Goal: Transaction & Acquisition: Purchase product/service

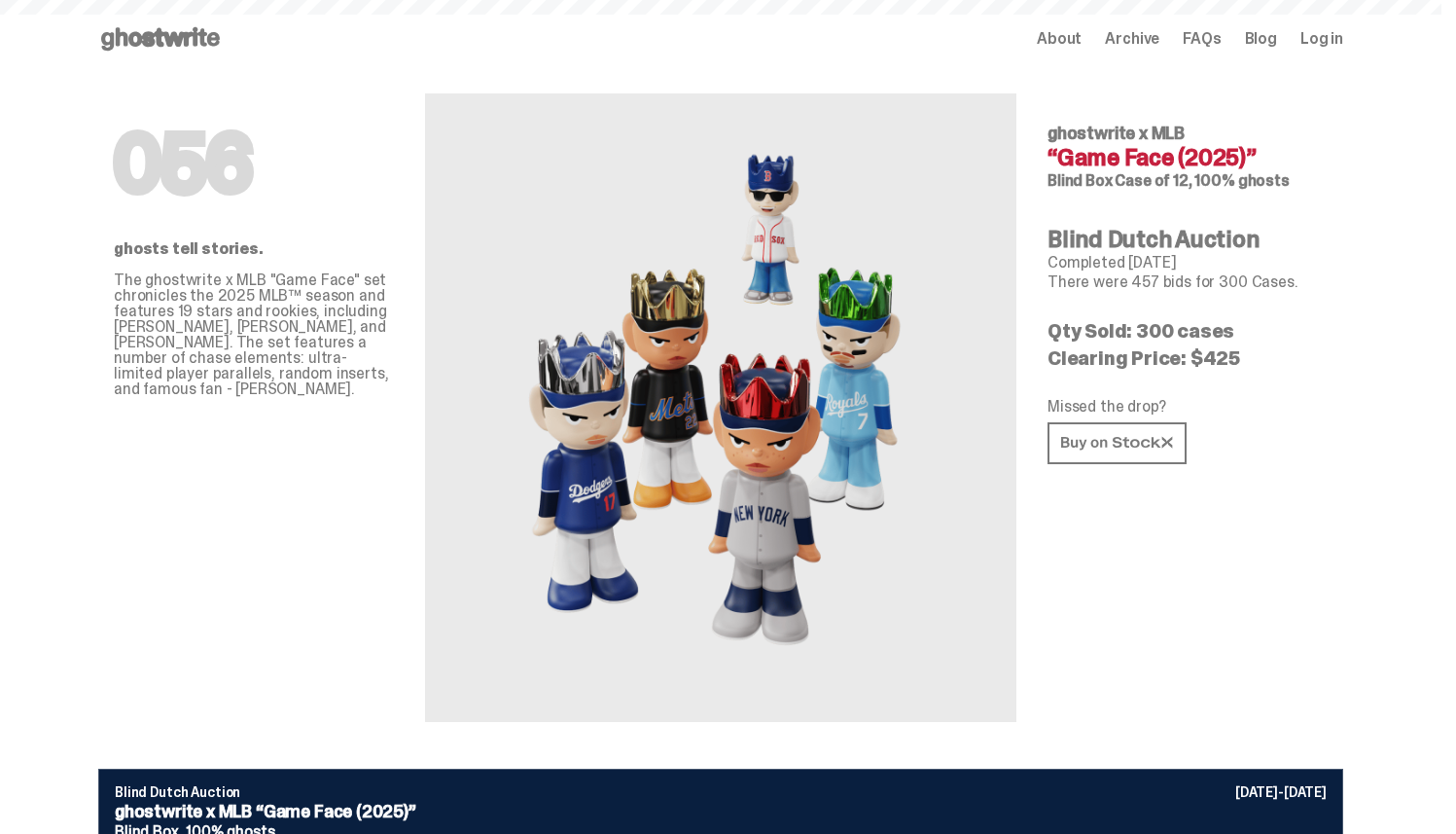
click at [181, 46] on icon at bounding box center [161, 39] width 124 height 32
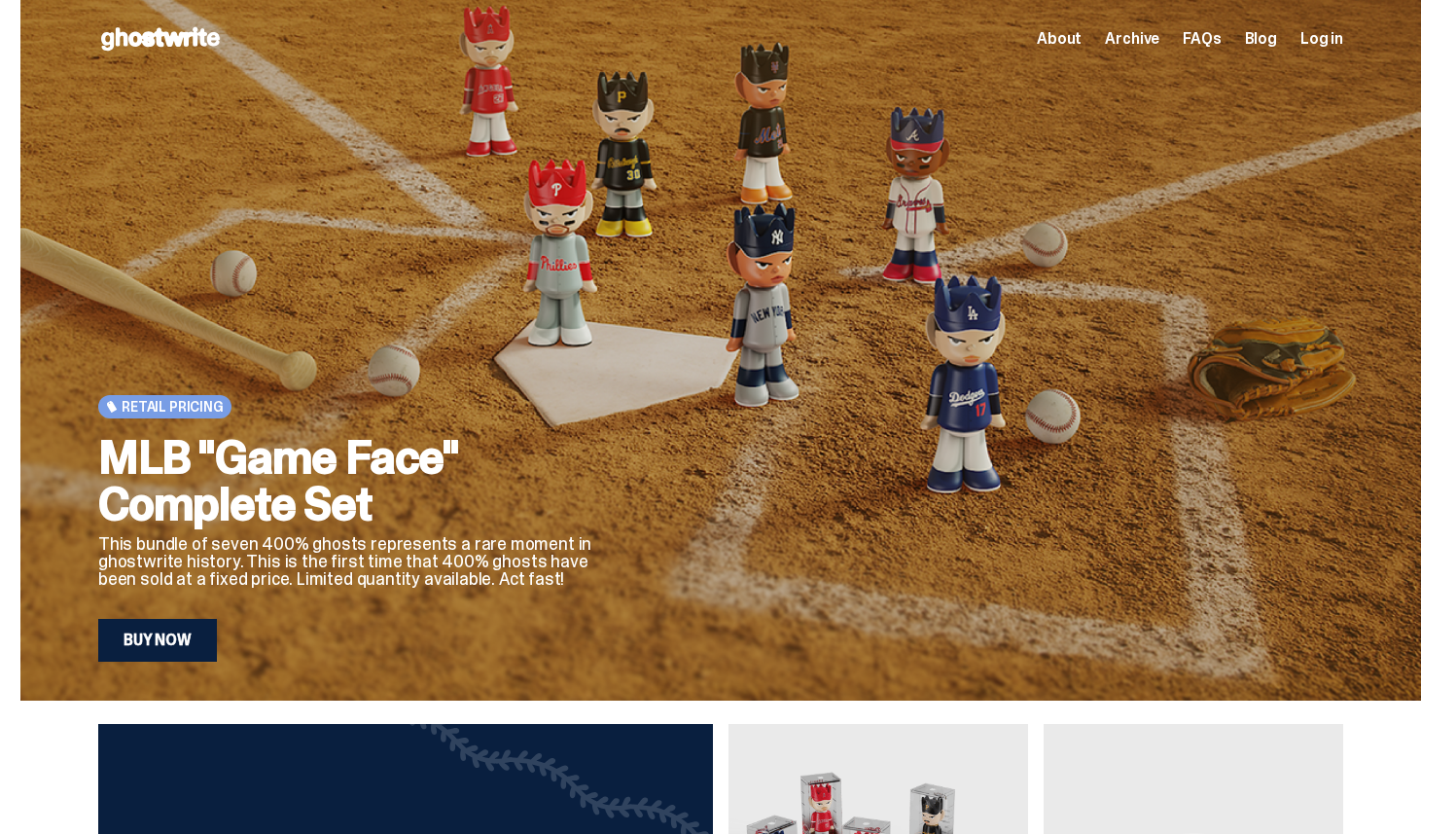
click at [1082, 38] on span "About" at bounding box center [1059, 39] width 44 height 16
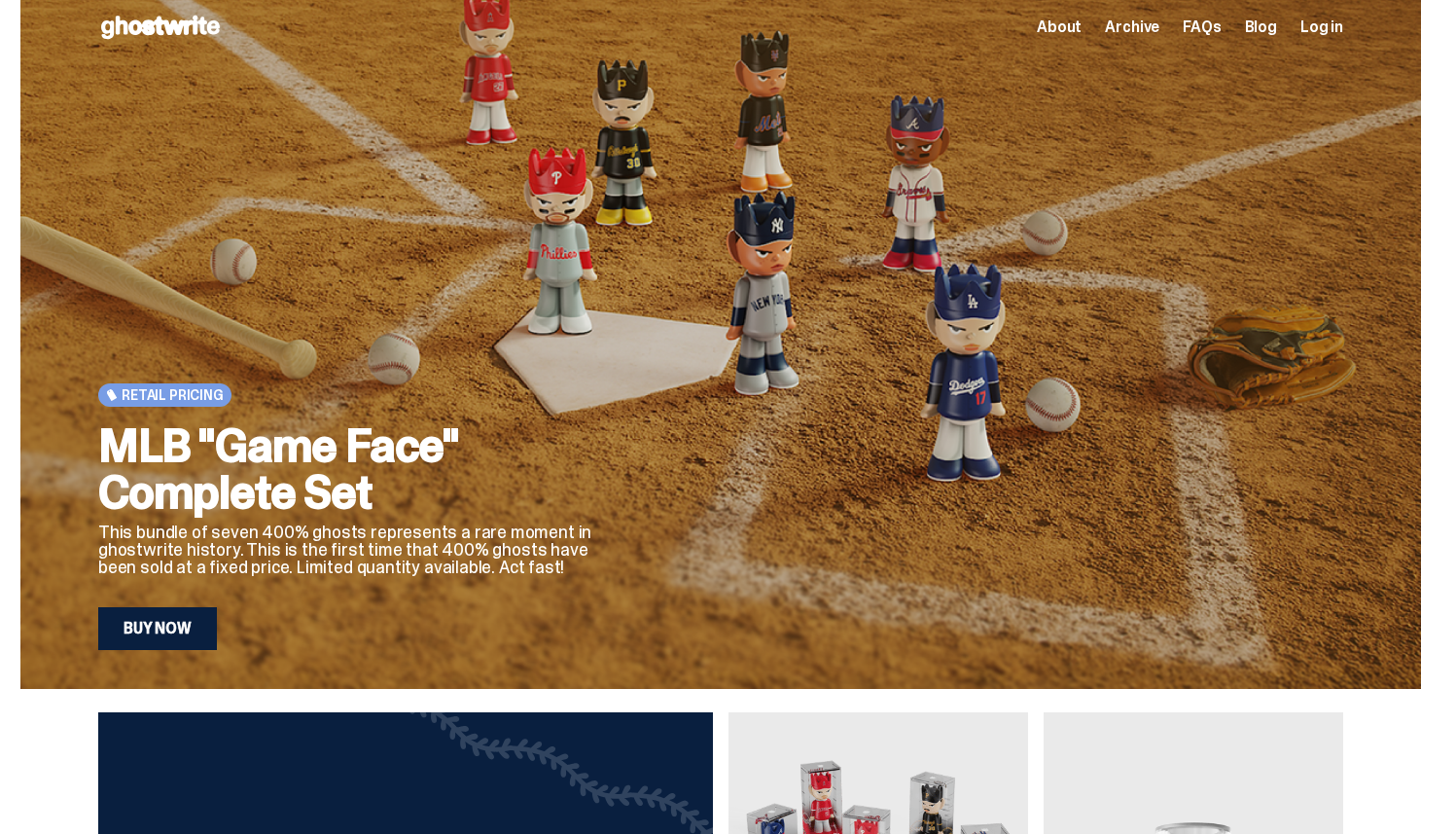
click at [309, 443] on h2 "MLB "Game Face" Complete Set" at bounding box center [351, 469] width 505 height 94
click at [169, 629] on link "Buy Now" at bounding box center [158, 628] width 118 height 42
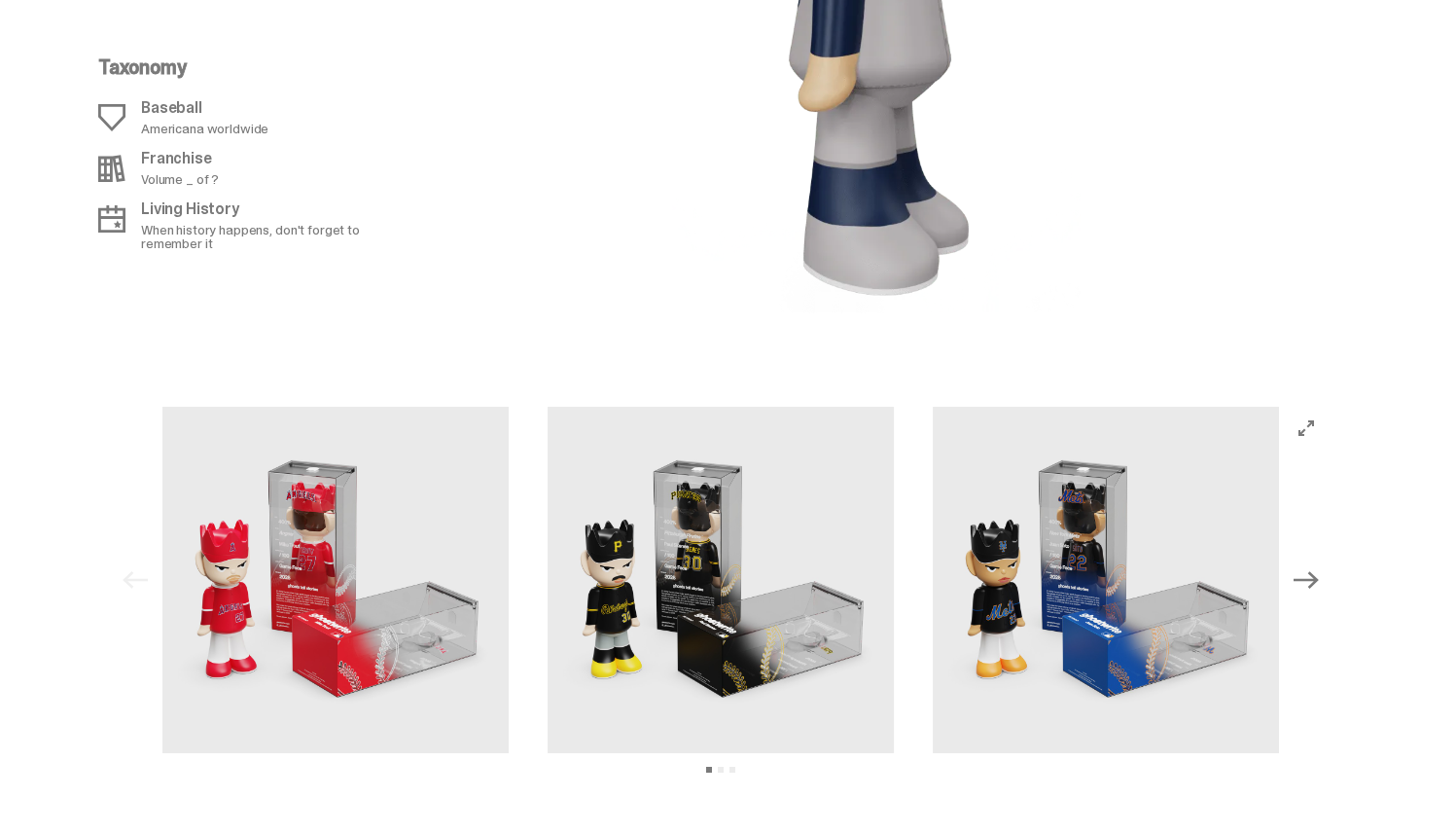
scroll to position [2693, 0]
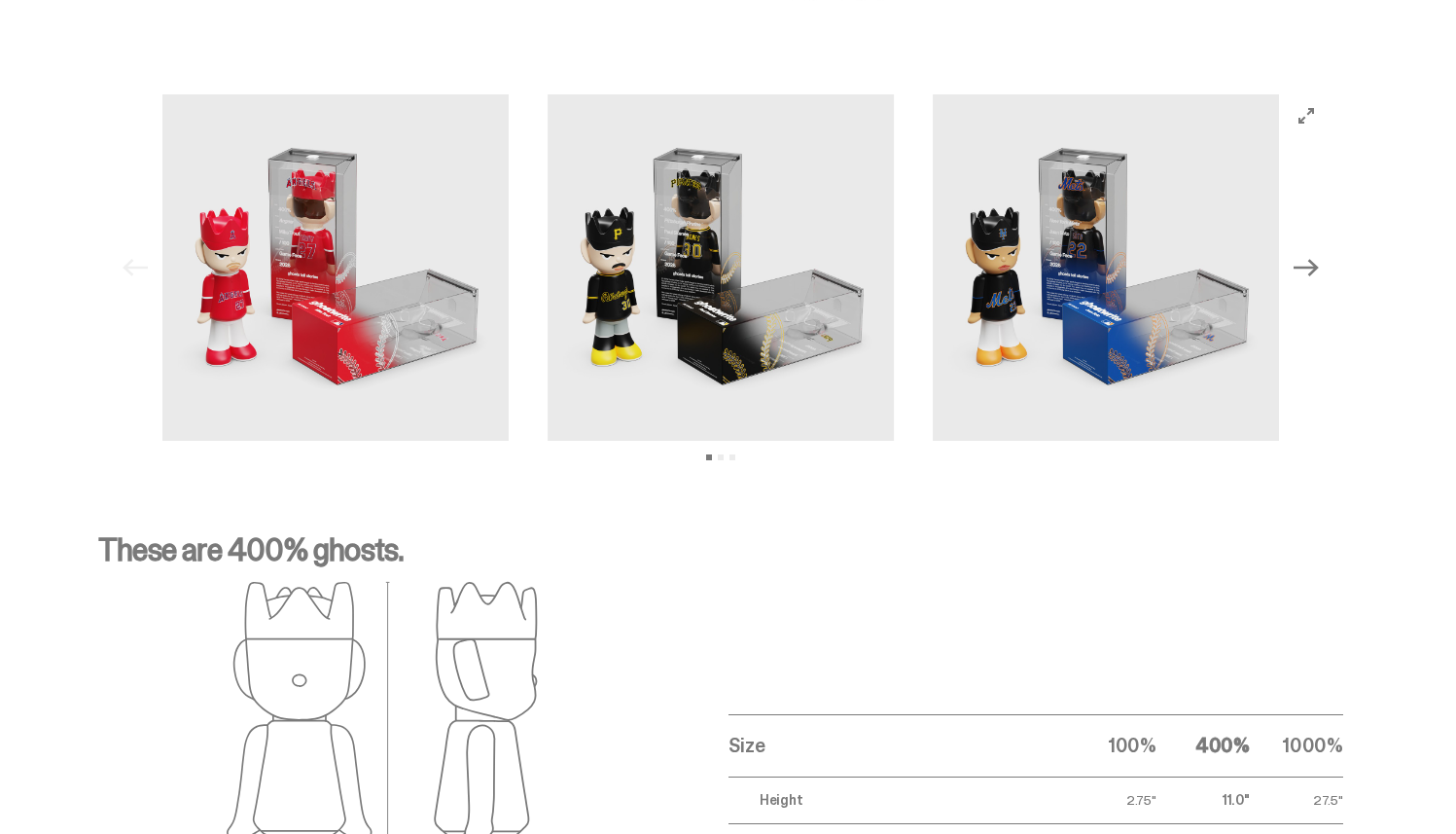
click at [1326, 265] on button "Next" at bounding box center [1306, 266] width 42 height 42
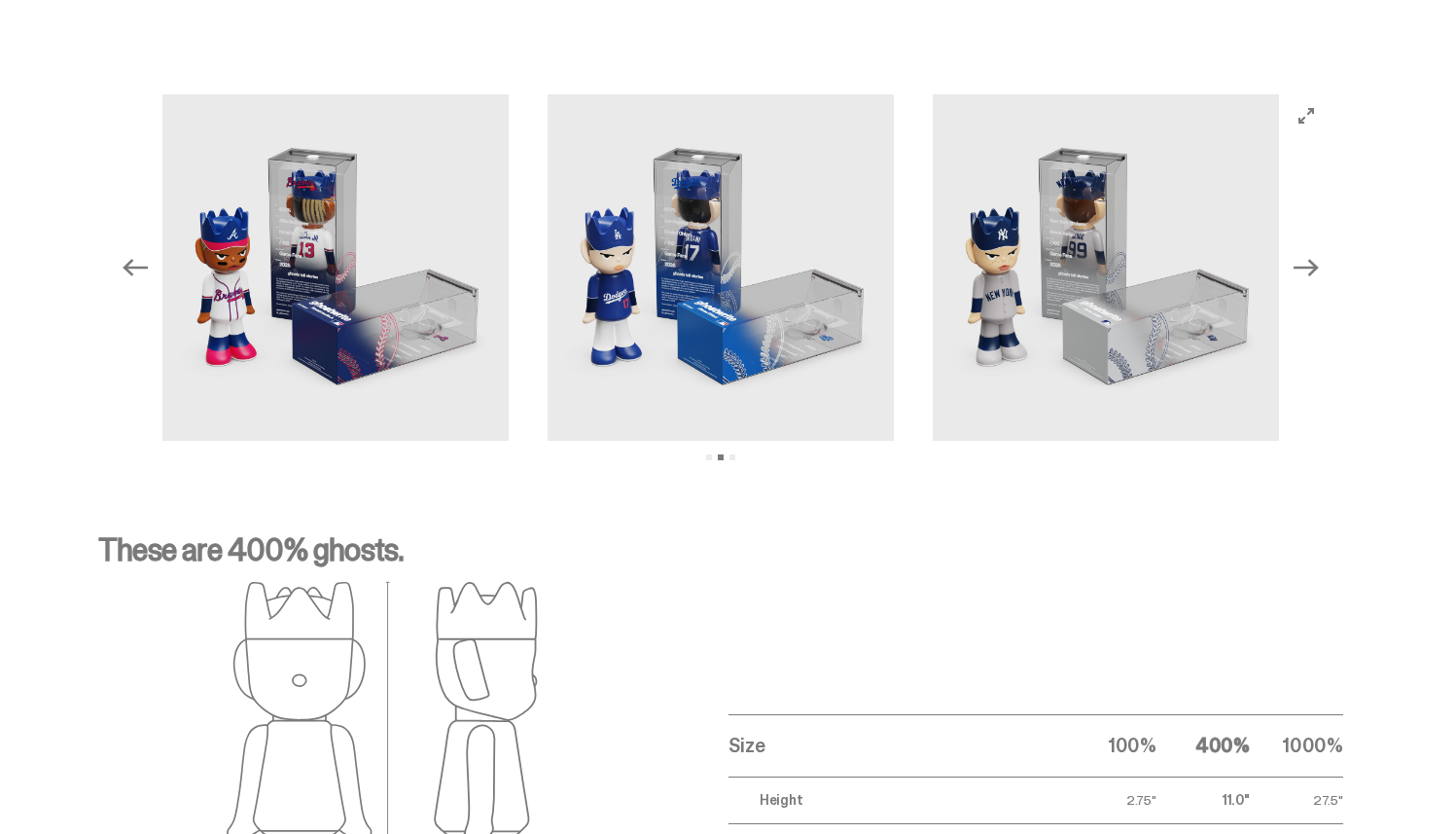
click at [1319, 265] on icon "Next" at bounding box center [1307, 267] width 26 height 18
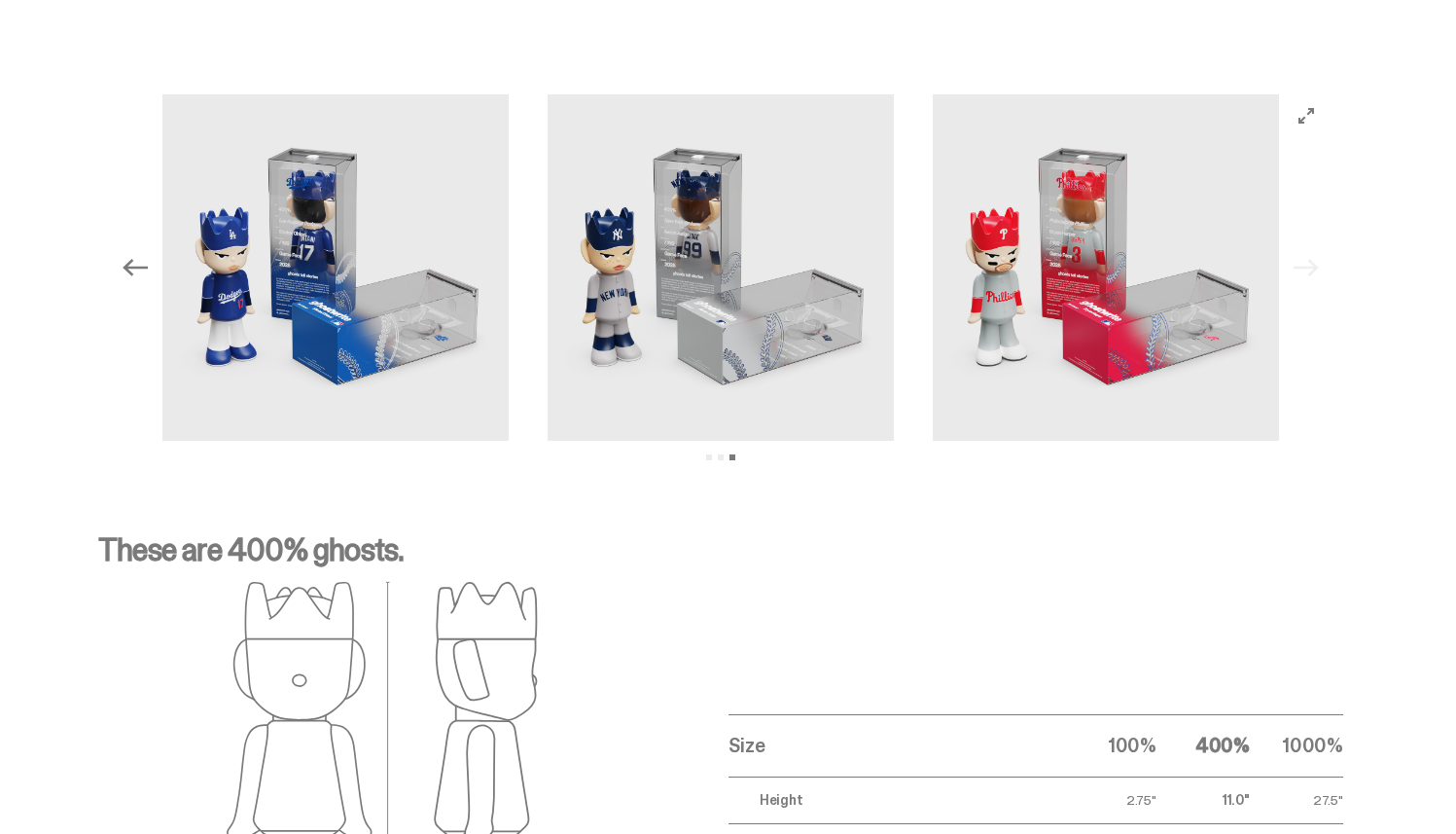
click at [1322, 265] on div "Previous Next View slide 1 View slide 2 View slide 3" at bounding box center [721, 267] width 1214 height 346
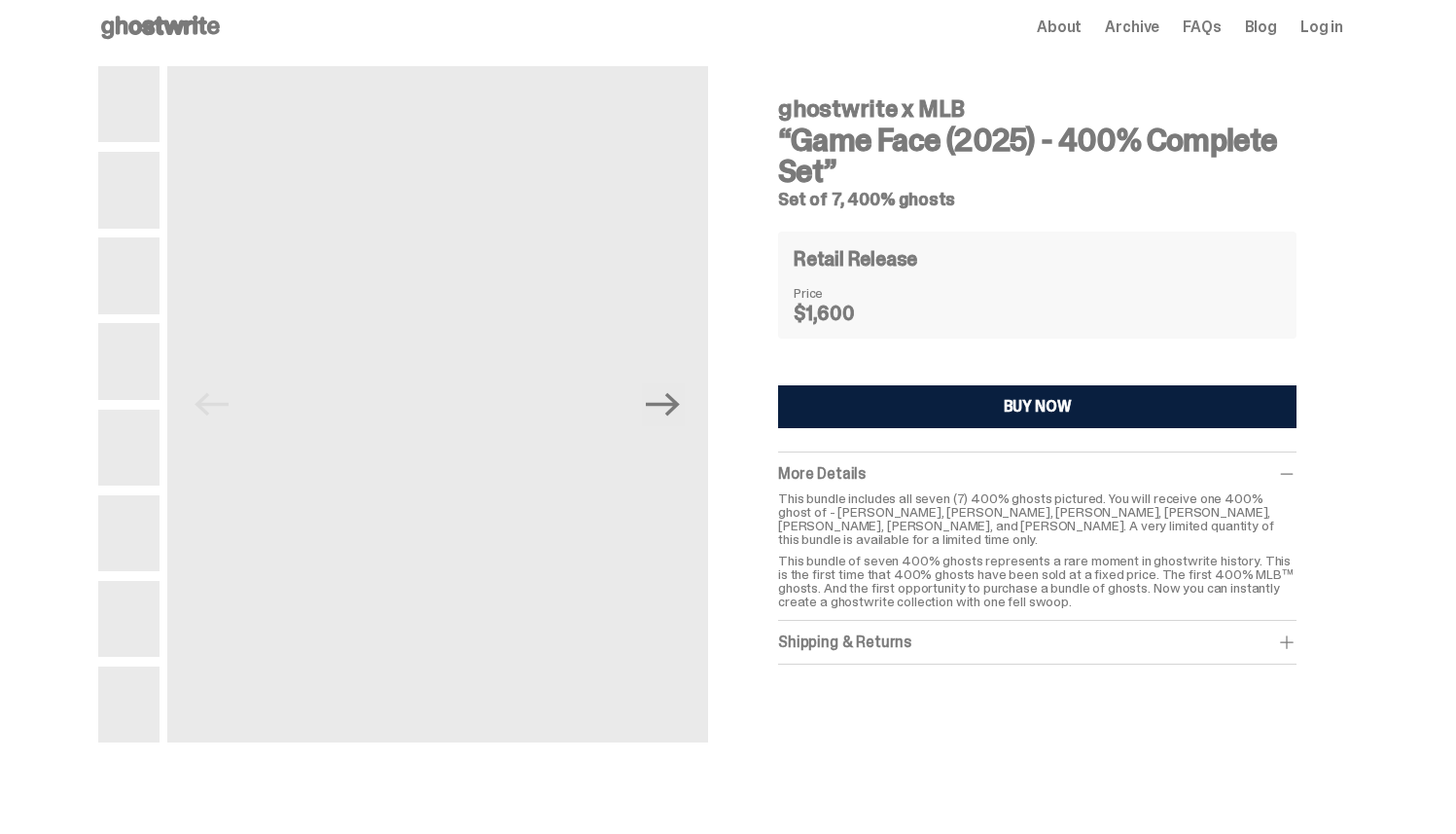
scroll to position [0, 0]
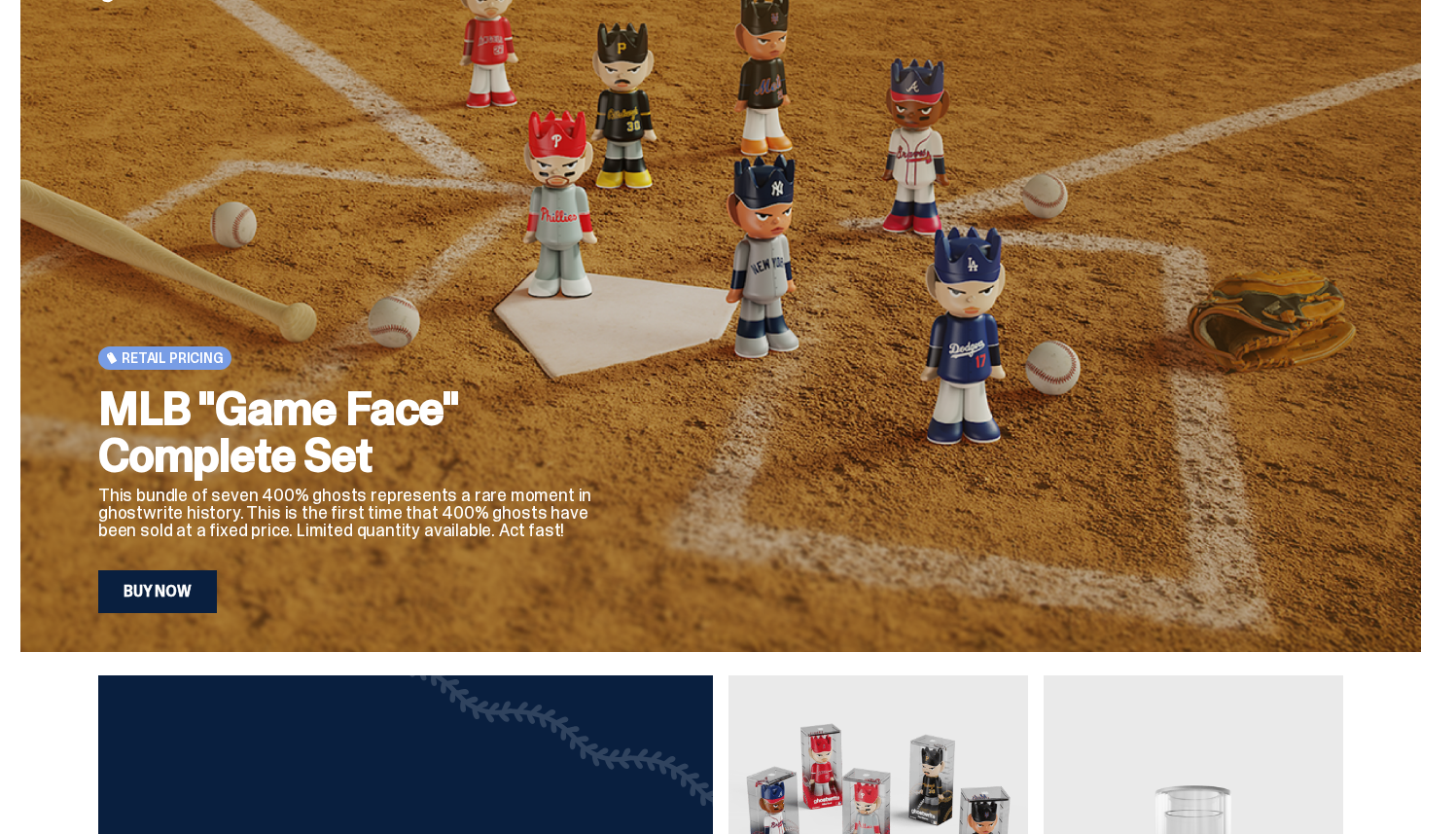
scroll to position [448, 0]
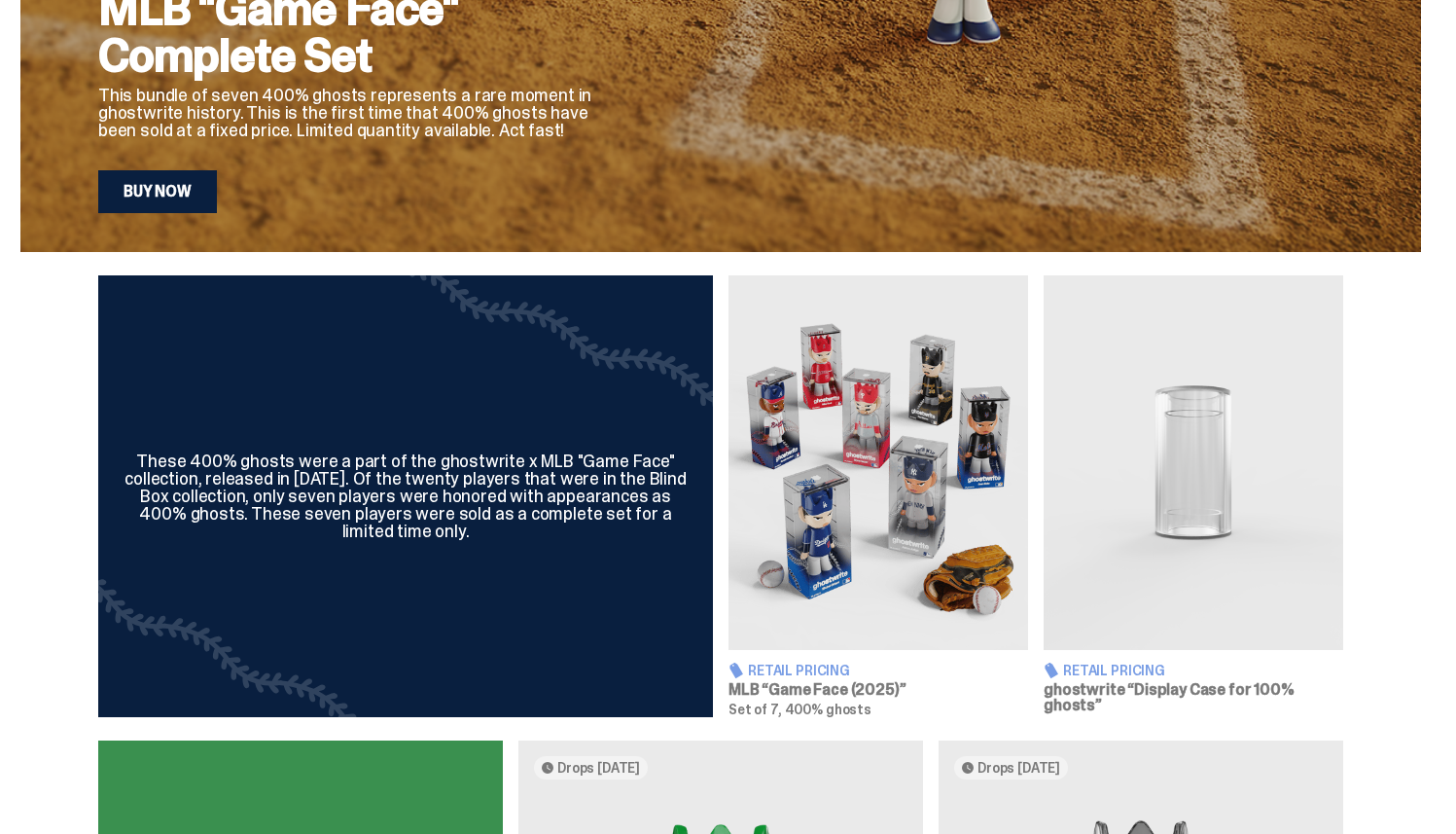
click at [864, 476] on img at bounding box center [879, 462] width 300 height 374
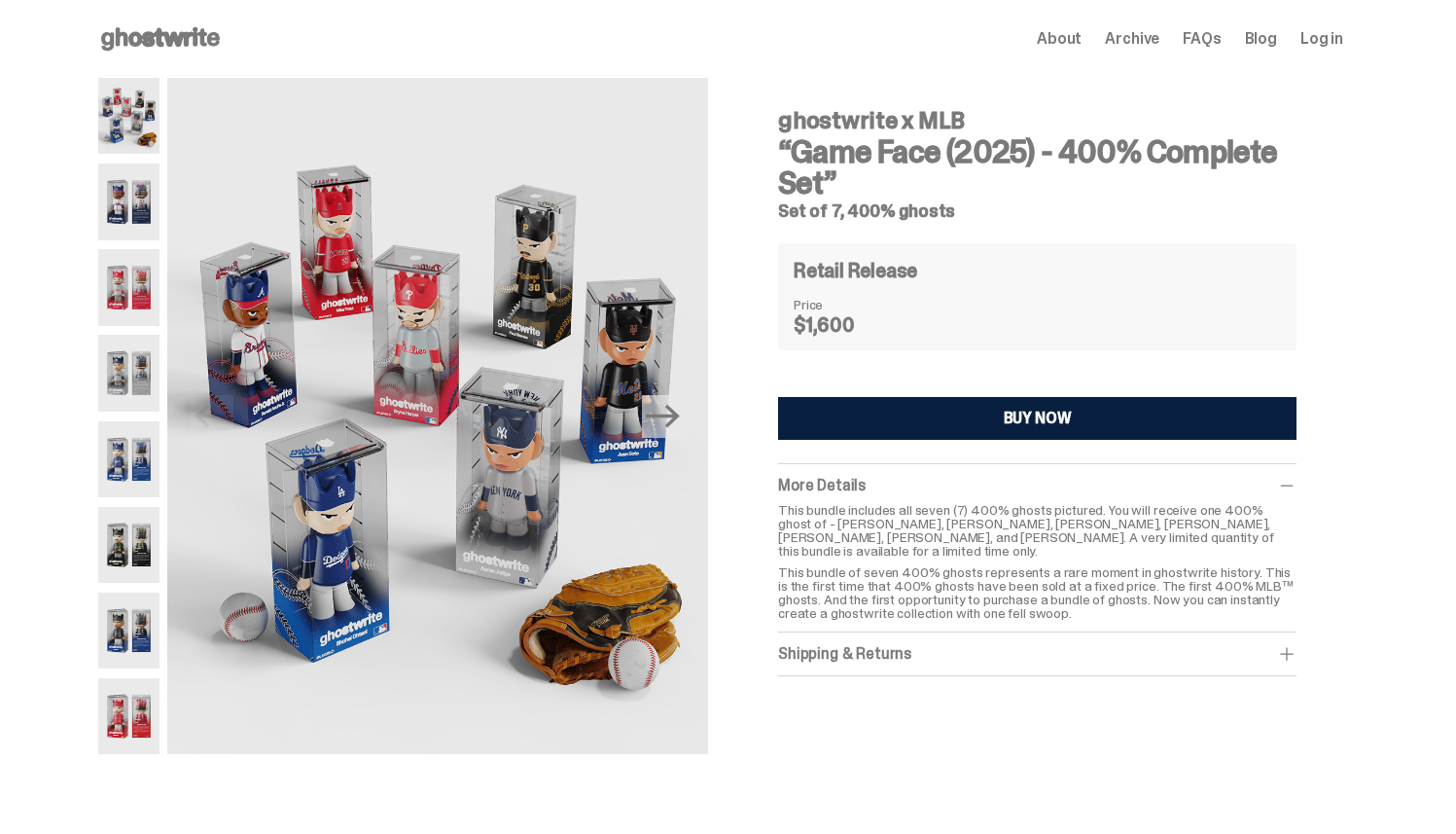
click at [151, 173] on img at bounding box center [129, 201] width 61 height 76
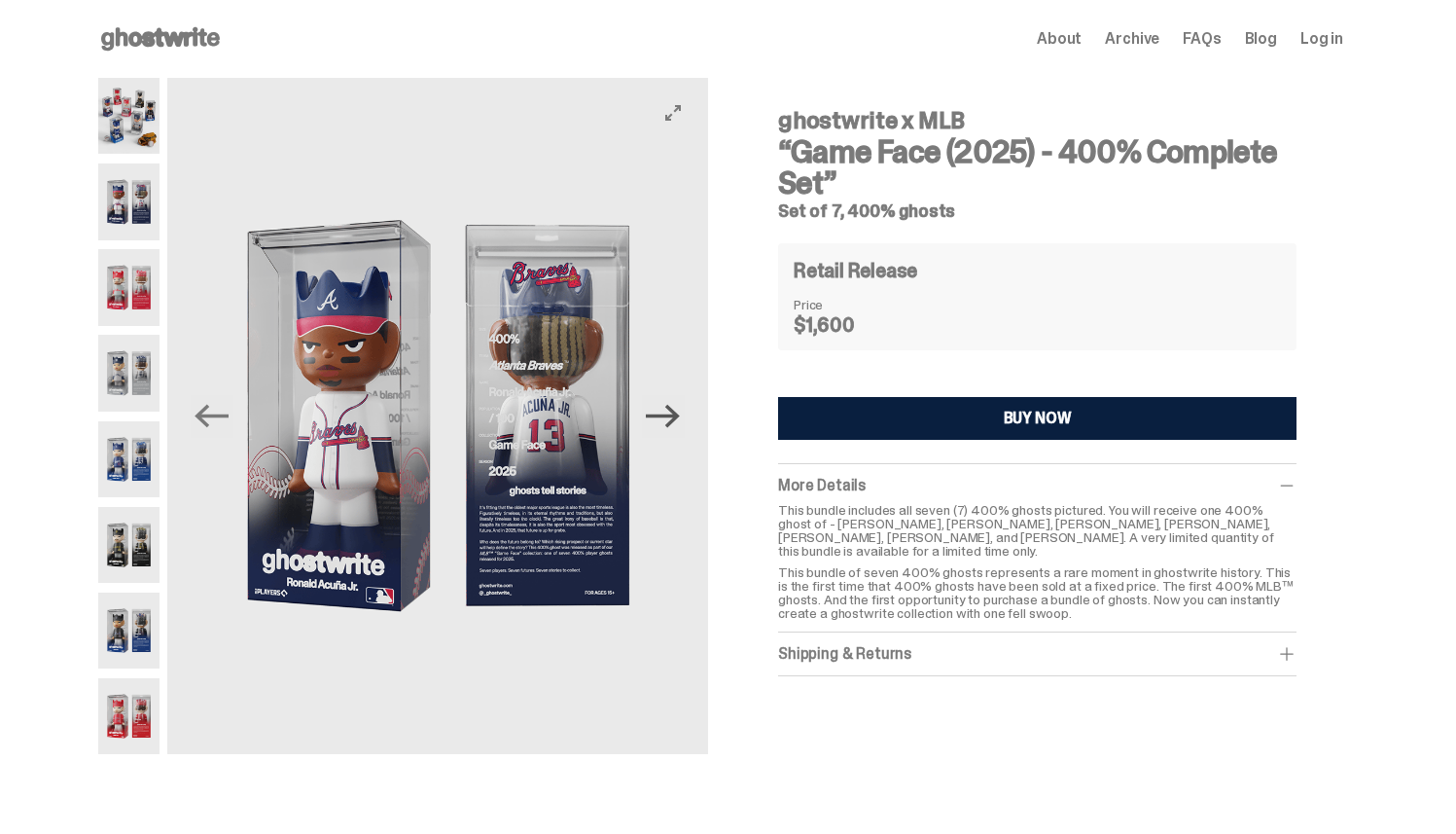
click at [680, 425] on icon "Next" at bounding box center [662, 416] width 34 height 34
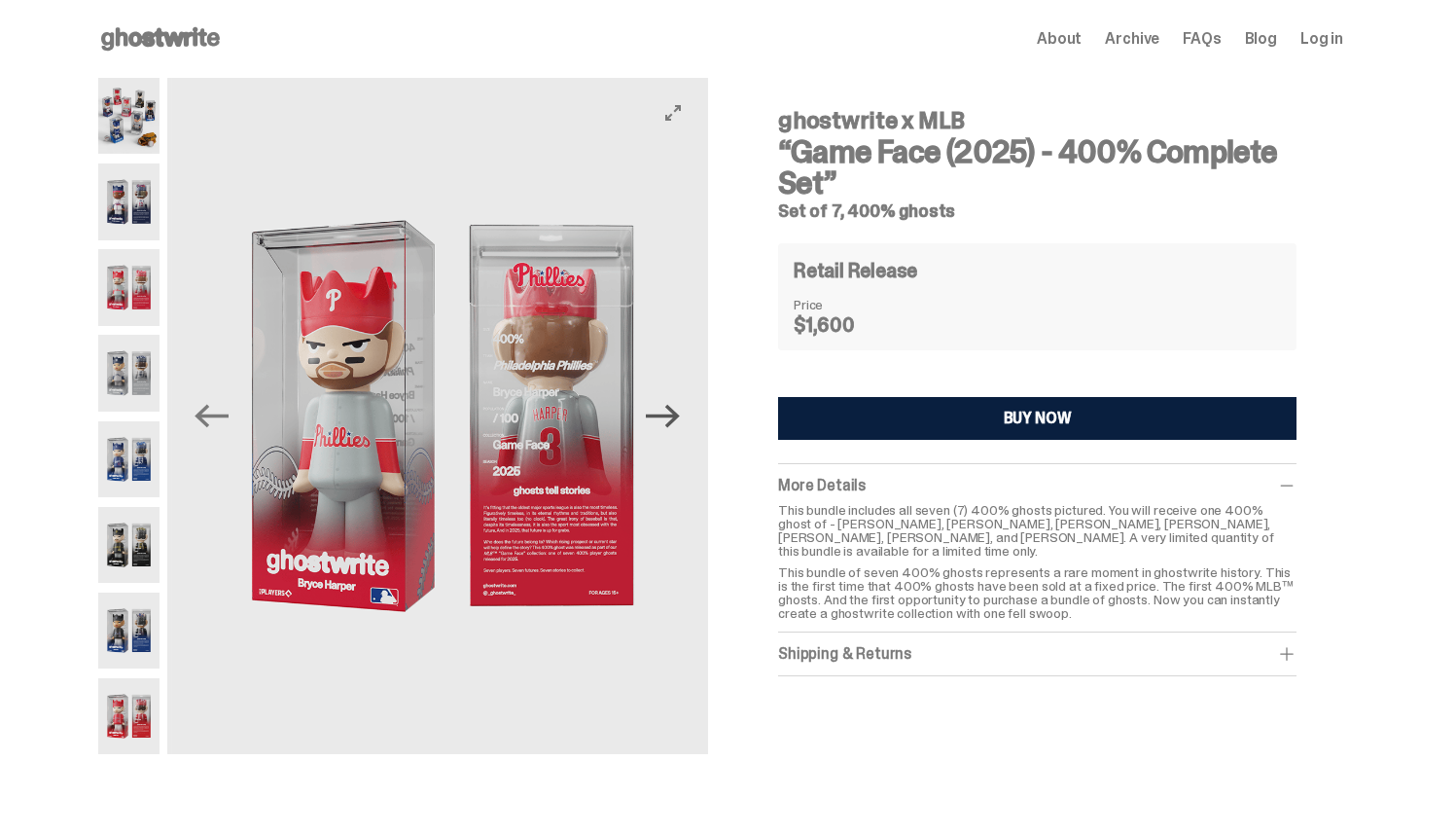
click at [680, 424] on icon "Next" at bounding box center [662, 416] width 34 height 34
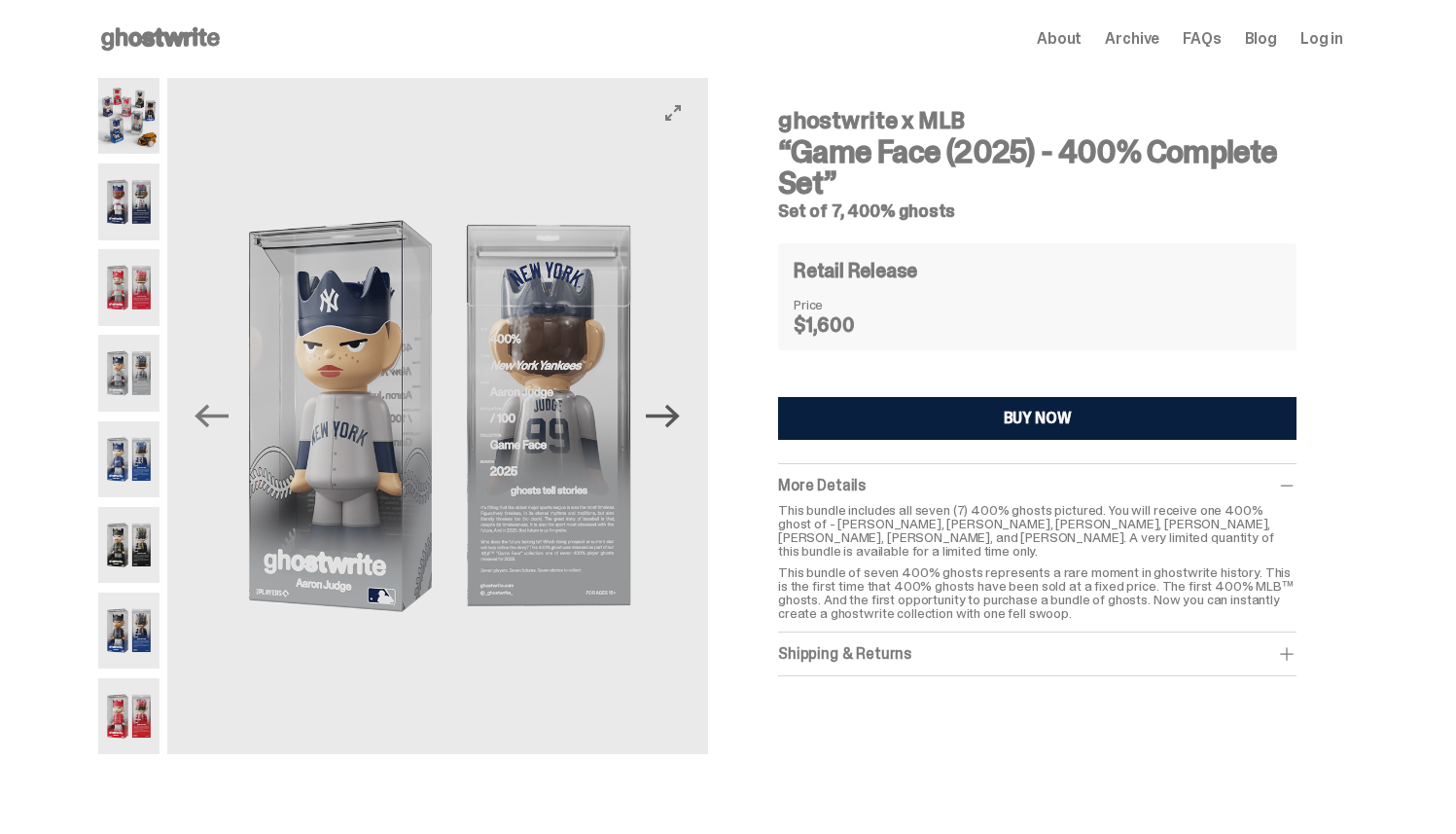
click at [680, 423] on icon "Next" at bounding box center [662, 416] width 34 height 34
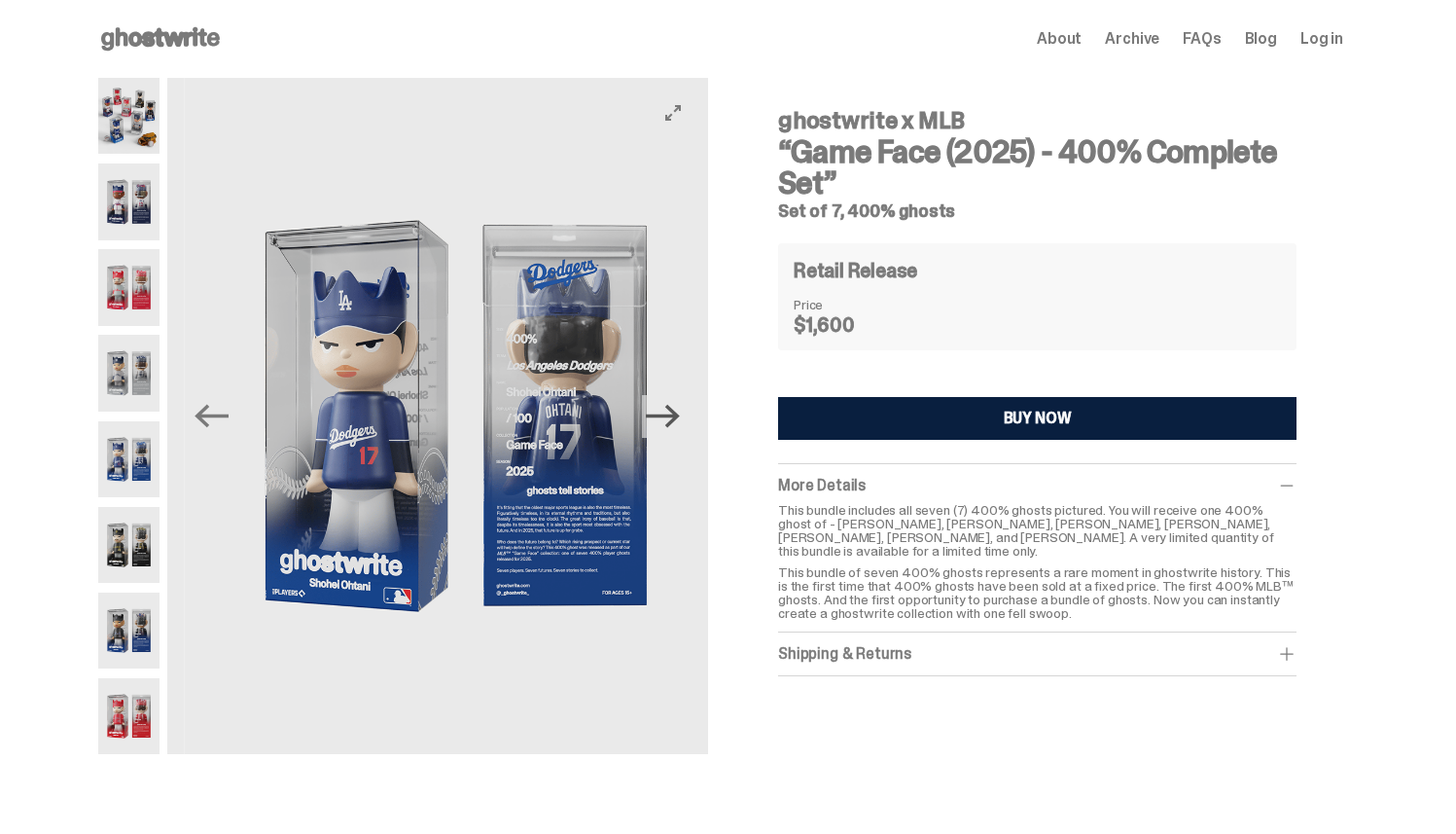
click at [680, 423] on icon "Next" at bounding box center [662, 416] width 34 height 34
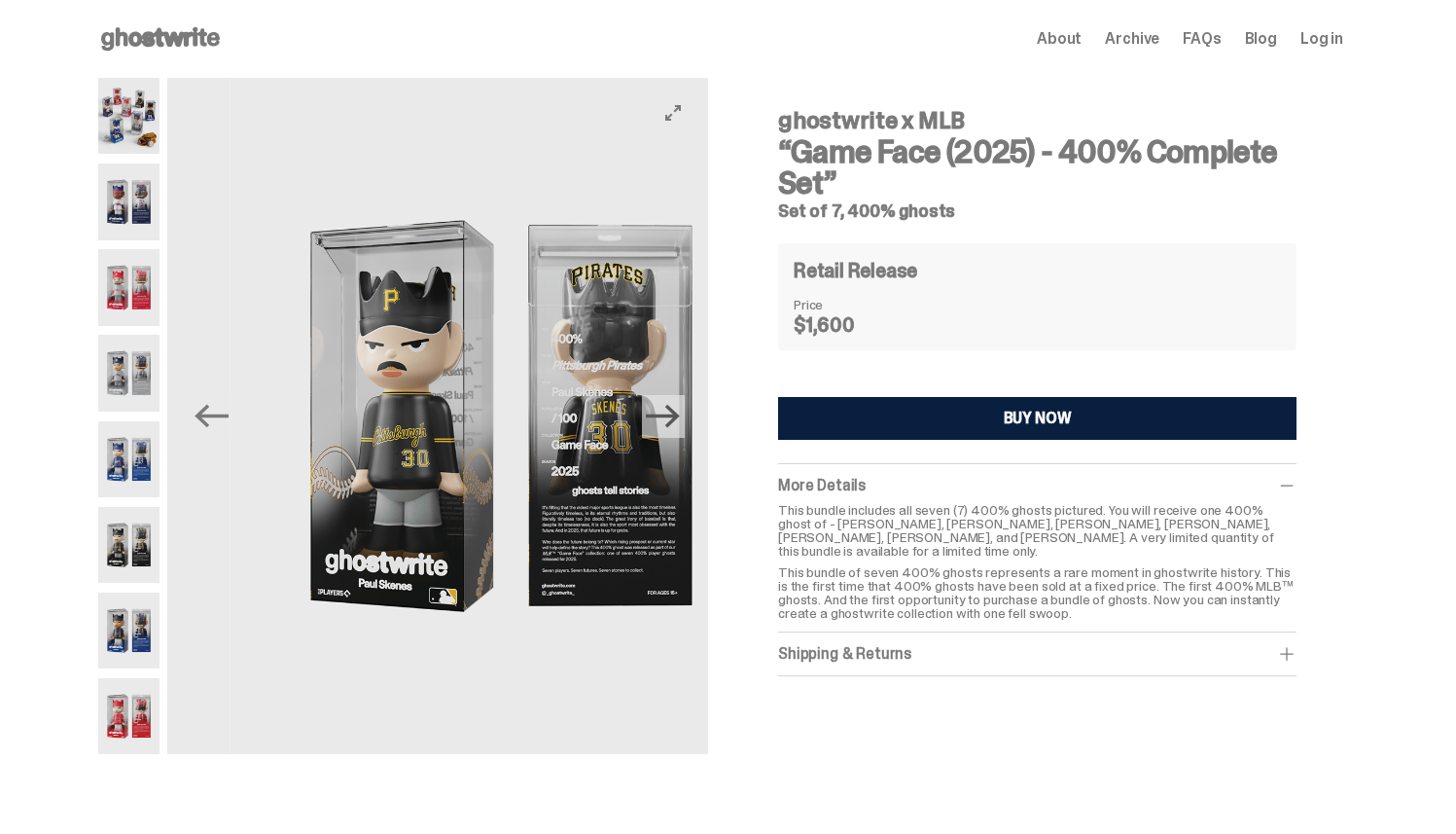
click at [680, 423] on icon "Next" at bounding box center [662, 416] width 34 height 34
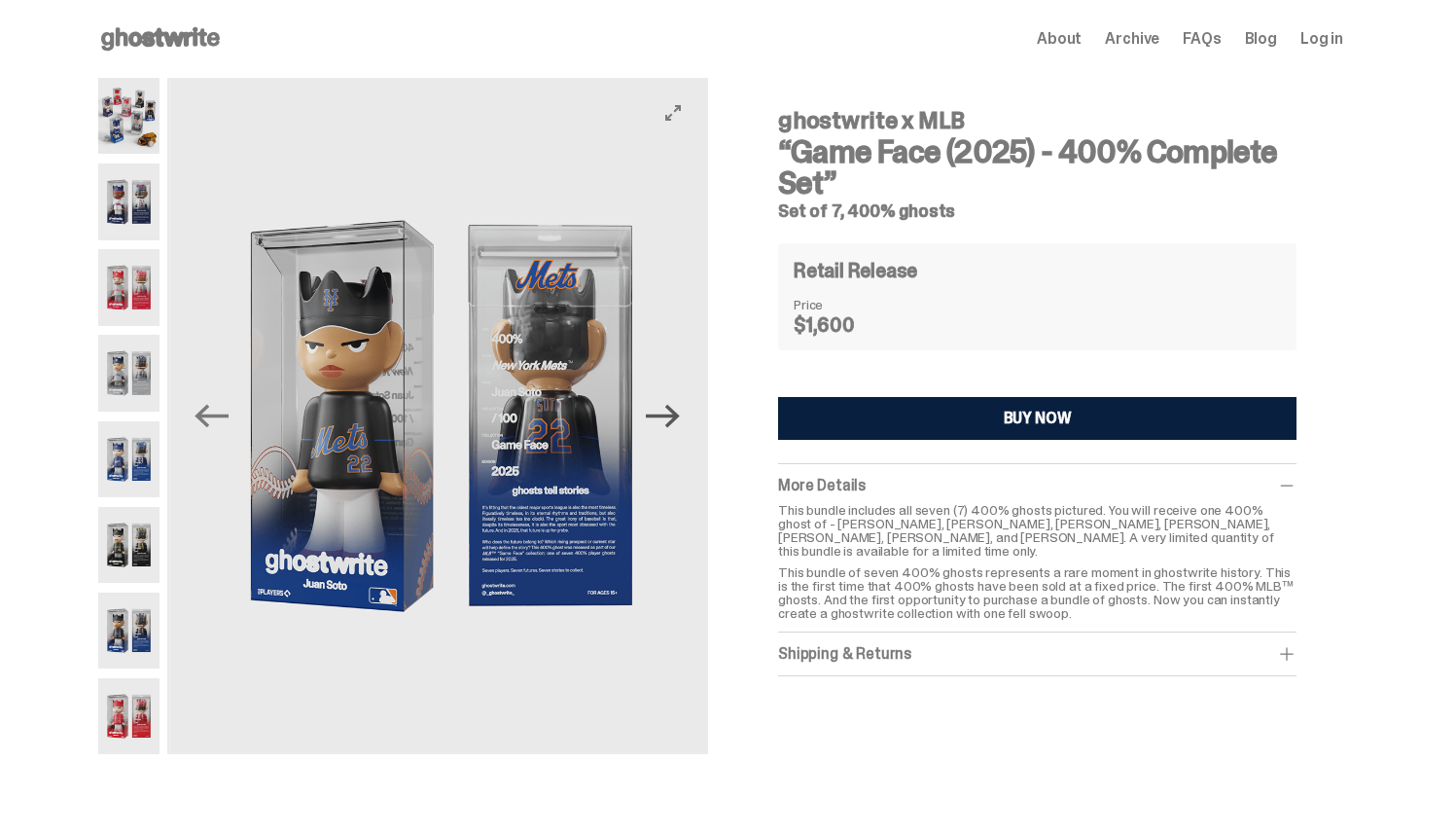
click at [680, 423] on icon "Next" at bounding box center [662, 416] width 34 height 34
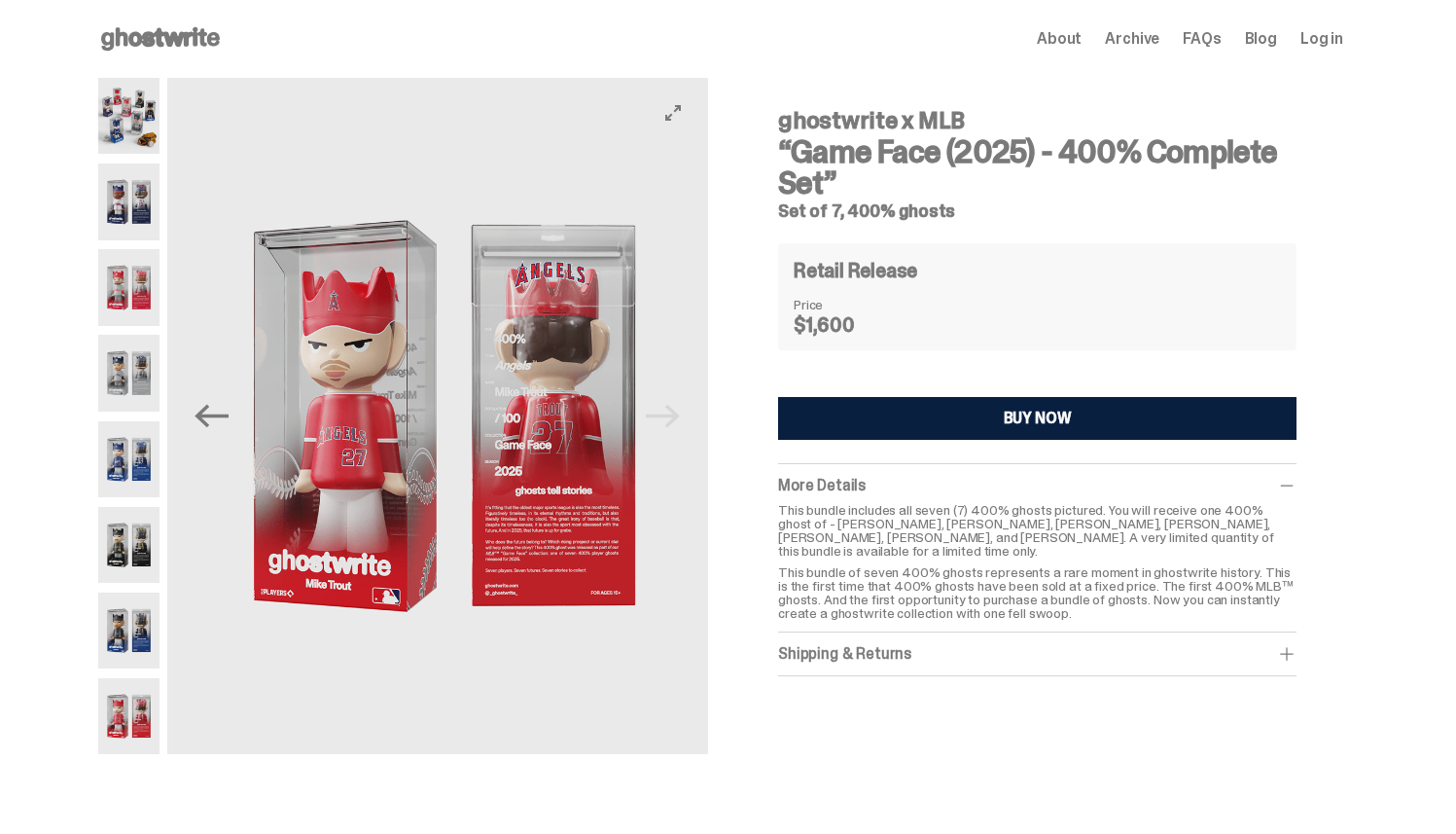
click at [685, 423] on img at bounding box center [443, 416] width 541 height 676
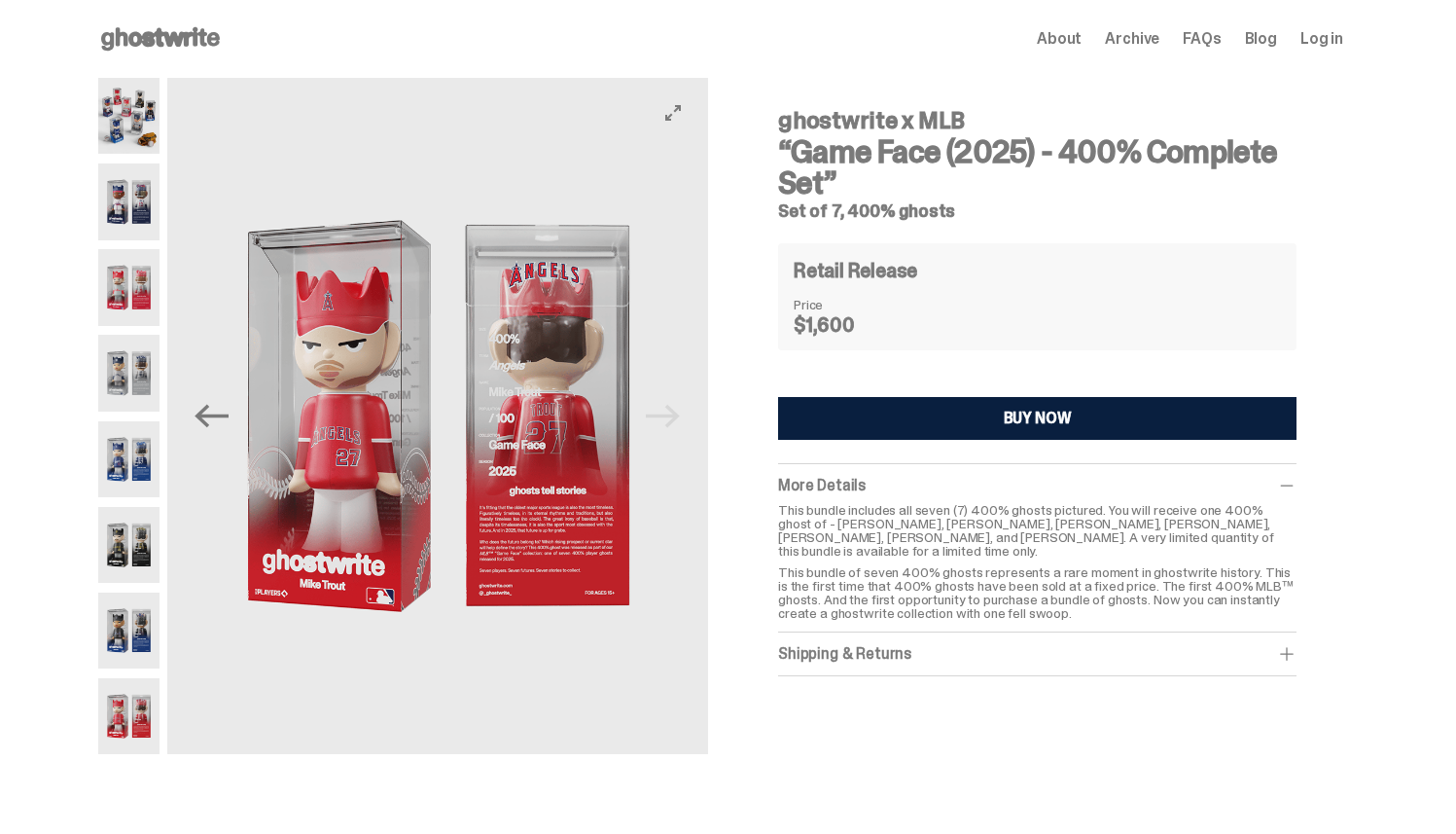
click at [685, 423] on img at bounding box center [437, 416] width 541 height 676
